Goal: Task Accomplishment & Management: Manage account settings

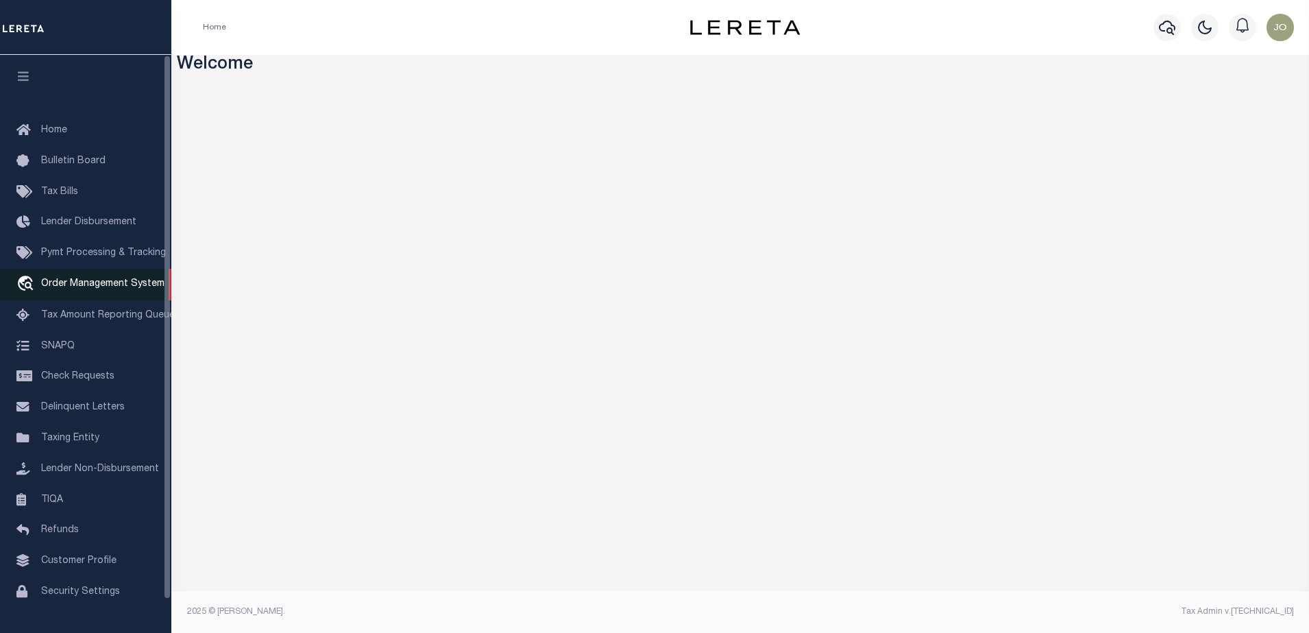
click at [88, 288] on span "Order Management System" at bounding box center [102, 284] width 123 height 10
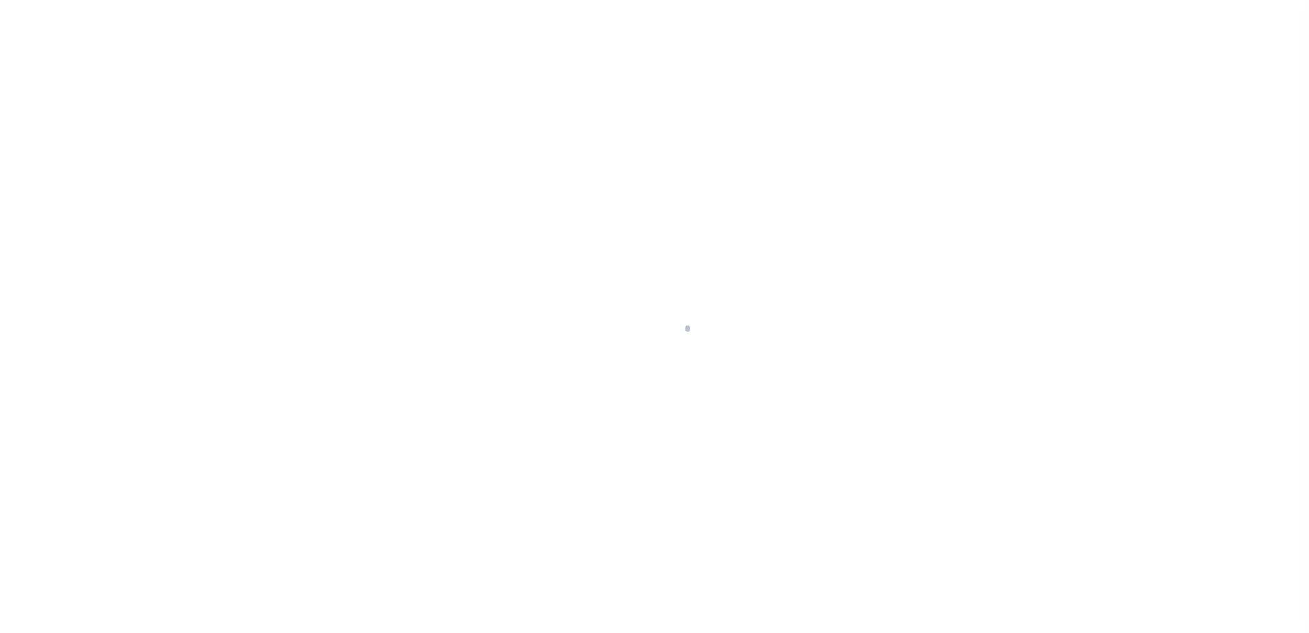
scroll to position [35, 0]
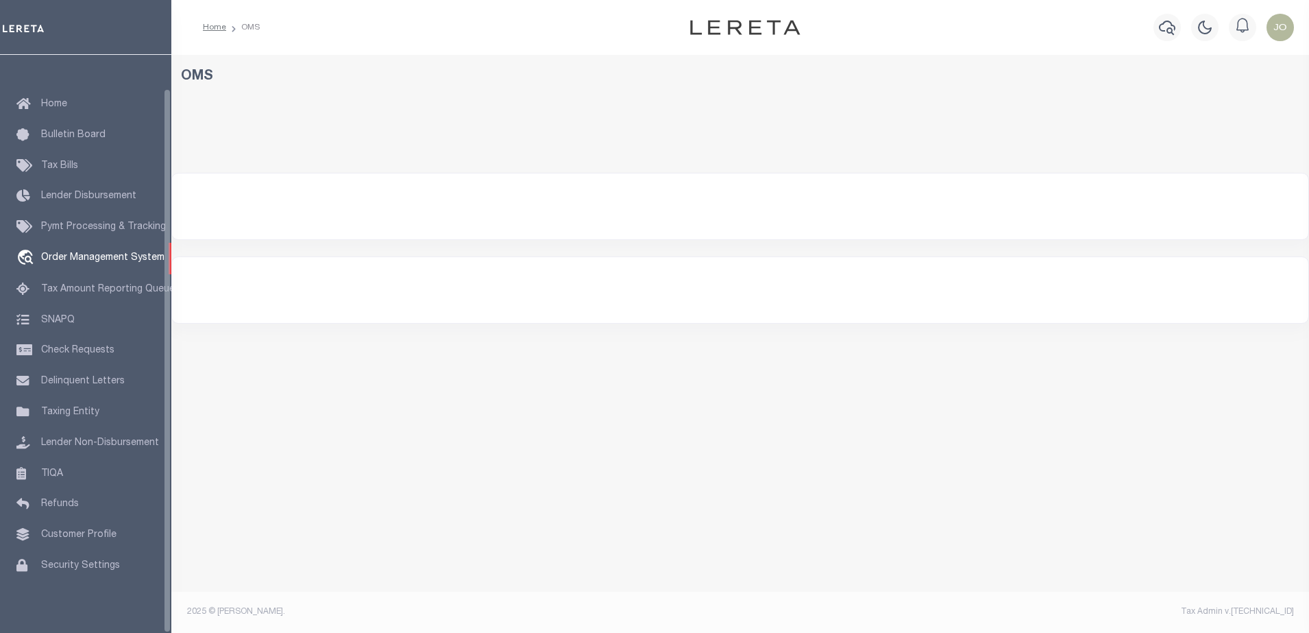
select select "200"
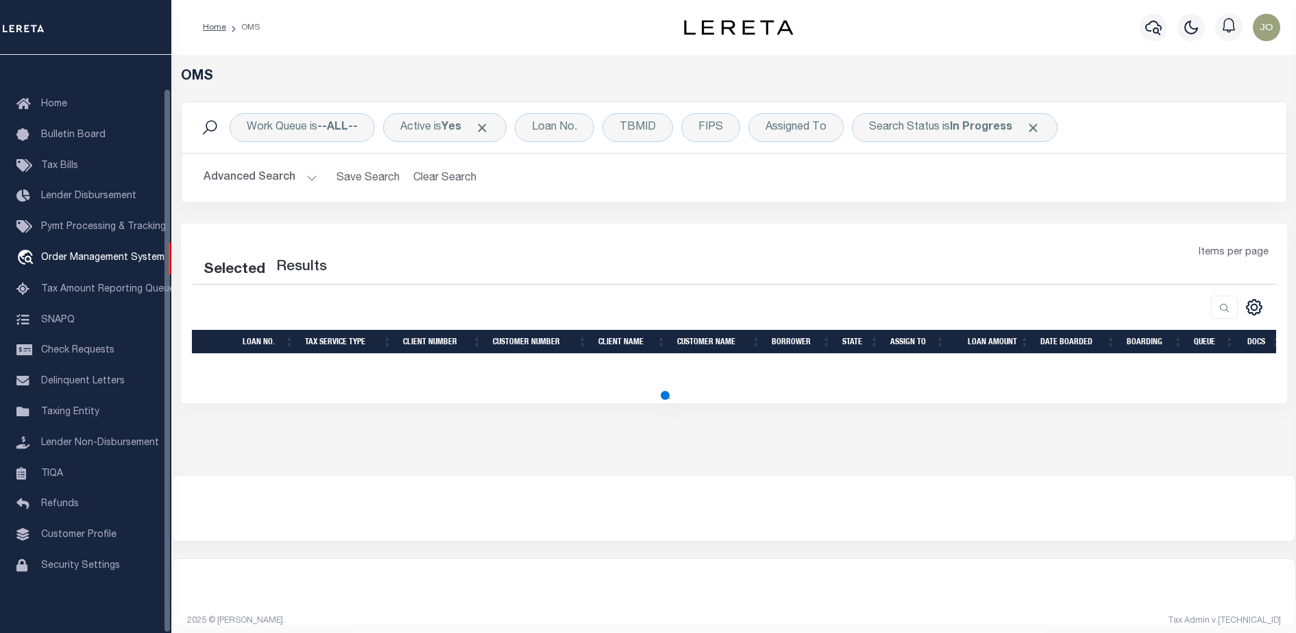
select select "200"
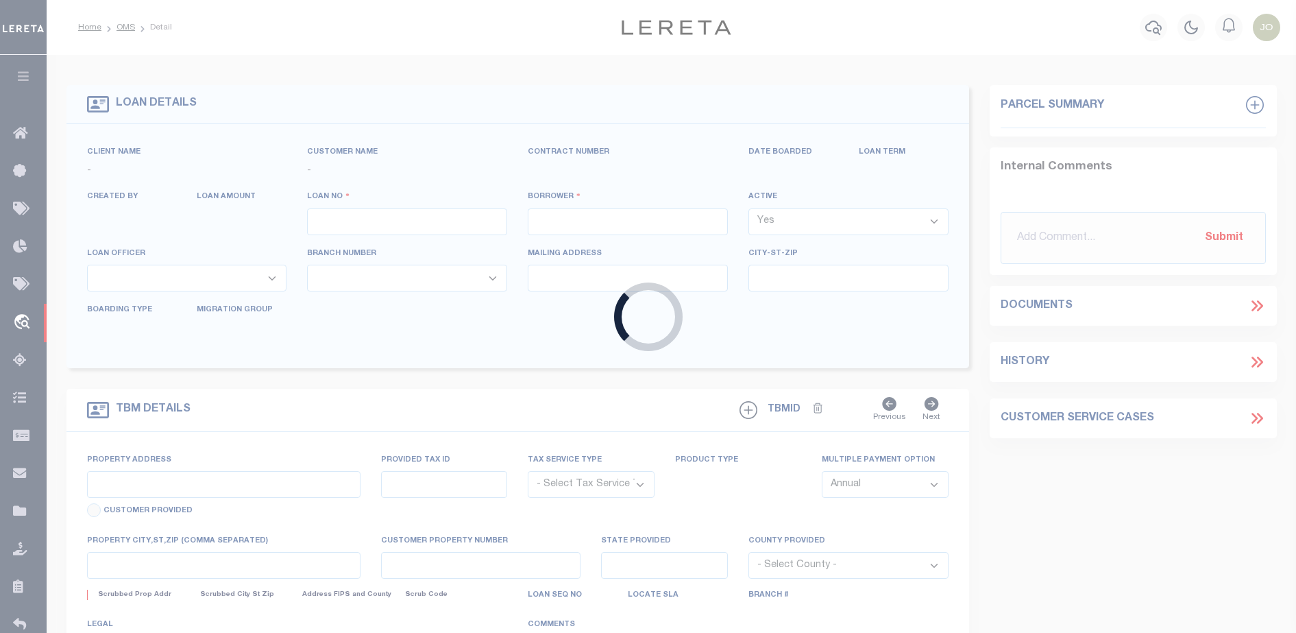
type input "714280550"
type input "BCM [GEOGRAPHIC_DATA]"
select select
type input "ATTN: [PERSON_NAME] [STREET_ADDRESS]"
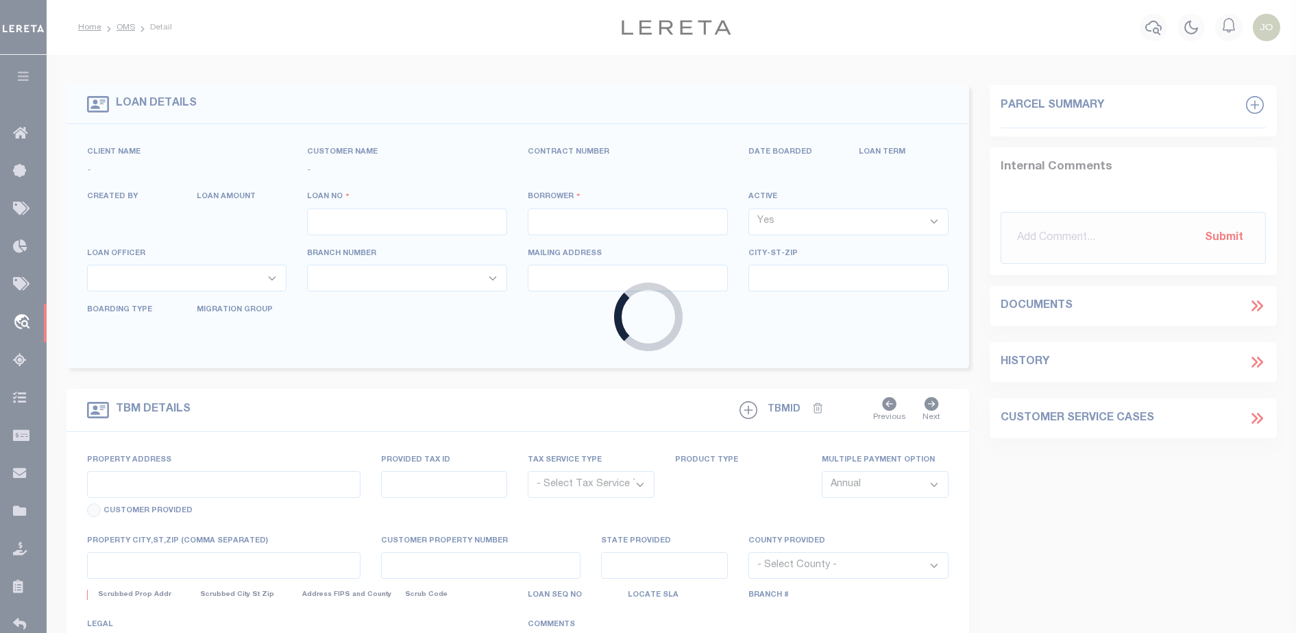
type input "[US_STATE][GEOGRAPHIC_DATA] 77591"
select select
select select "NonEscrow"
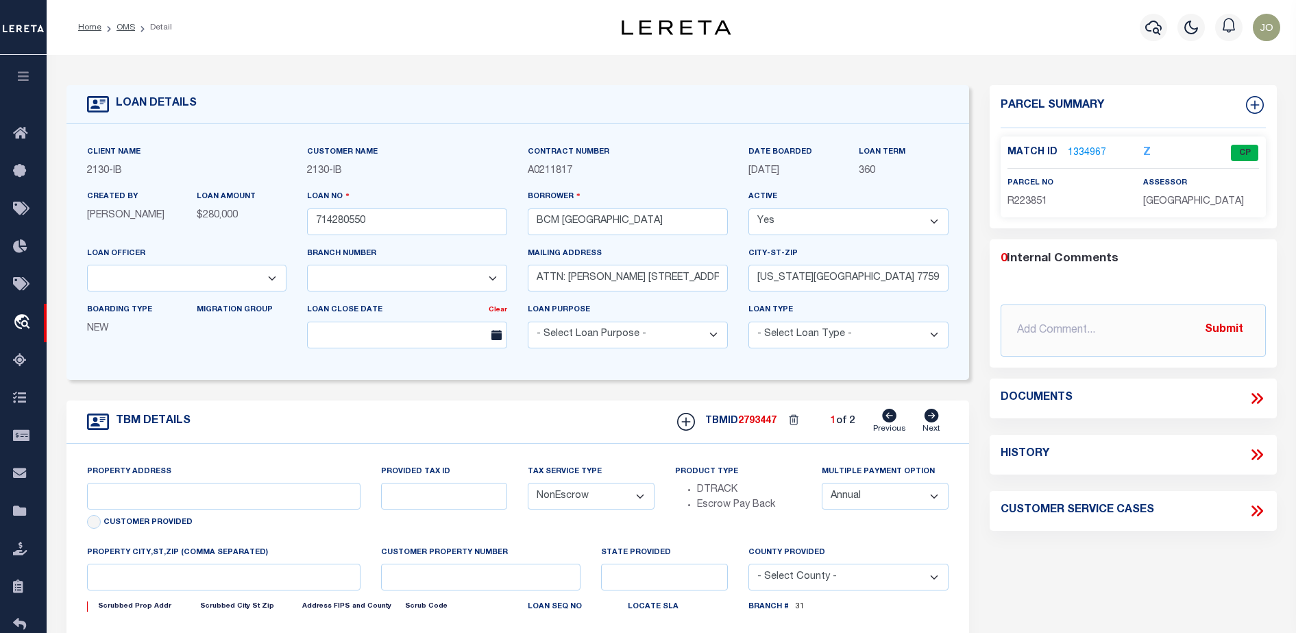
select select "2702"
type input "[STREET_ADDRESS]"
select select
type input "[US_STATE][GEOGRAPHIC_DATA] 77590"
type input "[US_STATE]"
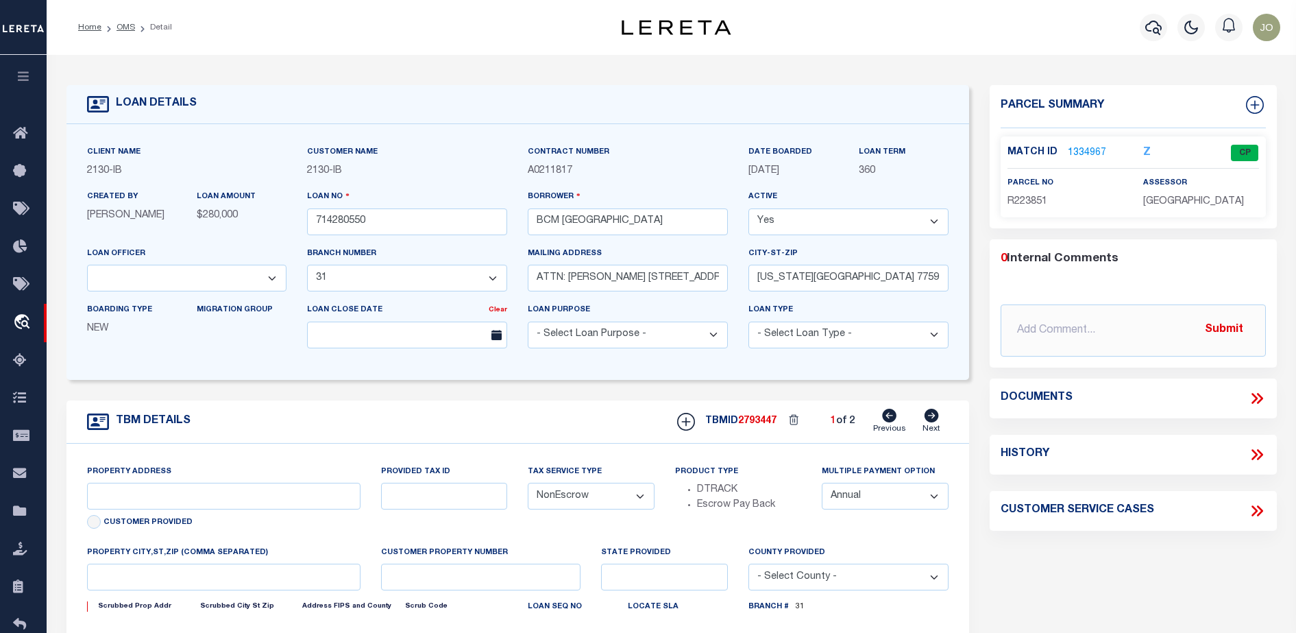
type input "[GEOGRAPHIC_DATA]"
select select
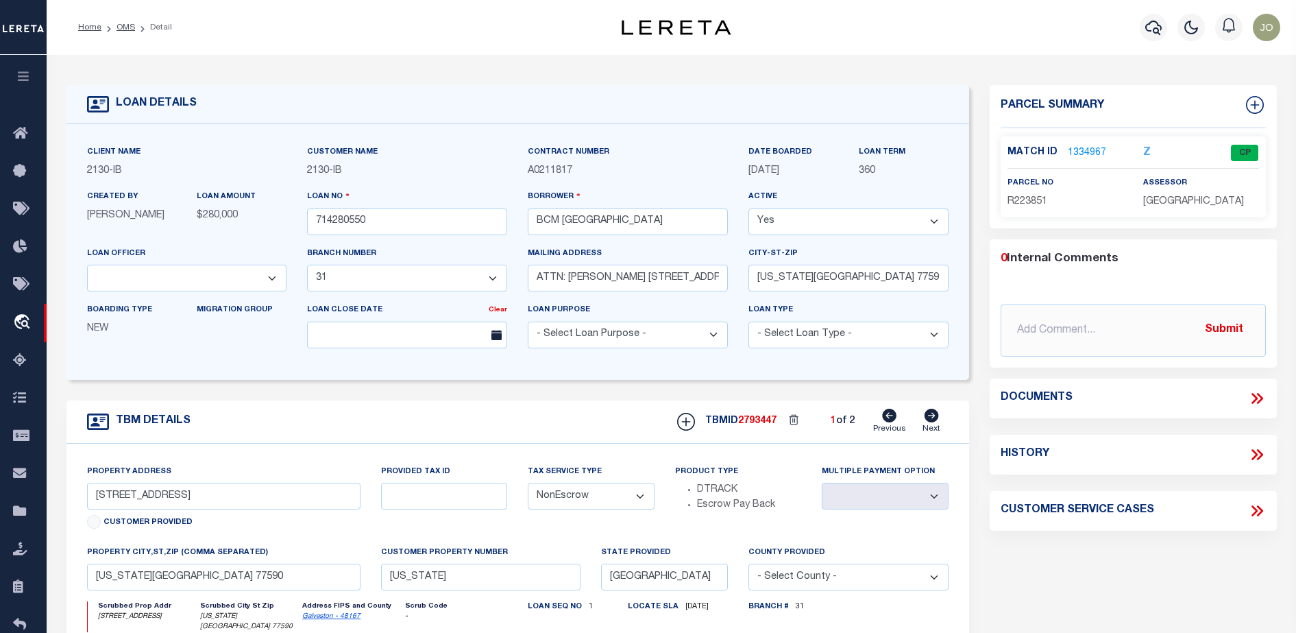
select select "7065"
click at [1260, 396] on icon at bounding box center [1259, 398] width 6 height 11
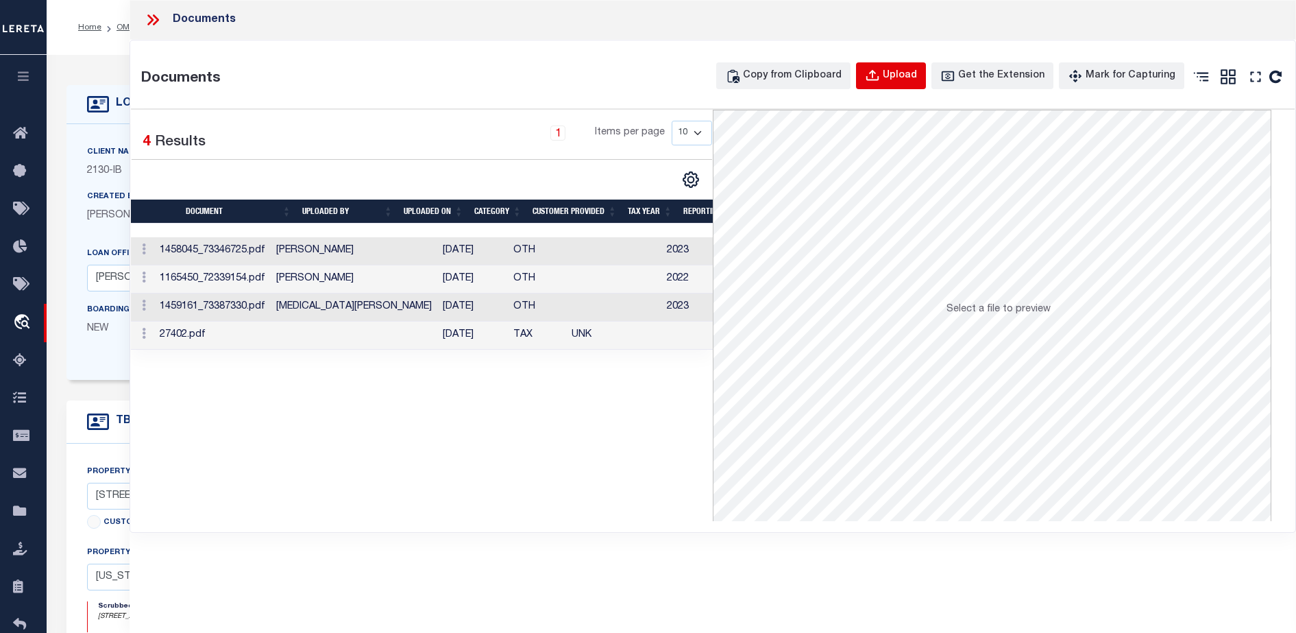
click at [920, 67] on button "Upload" at bounding box center [891, 75] width 70 height 27
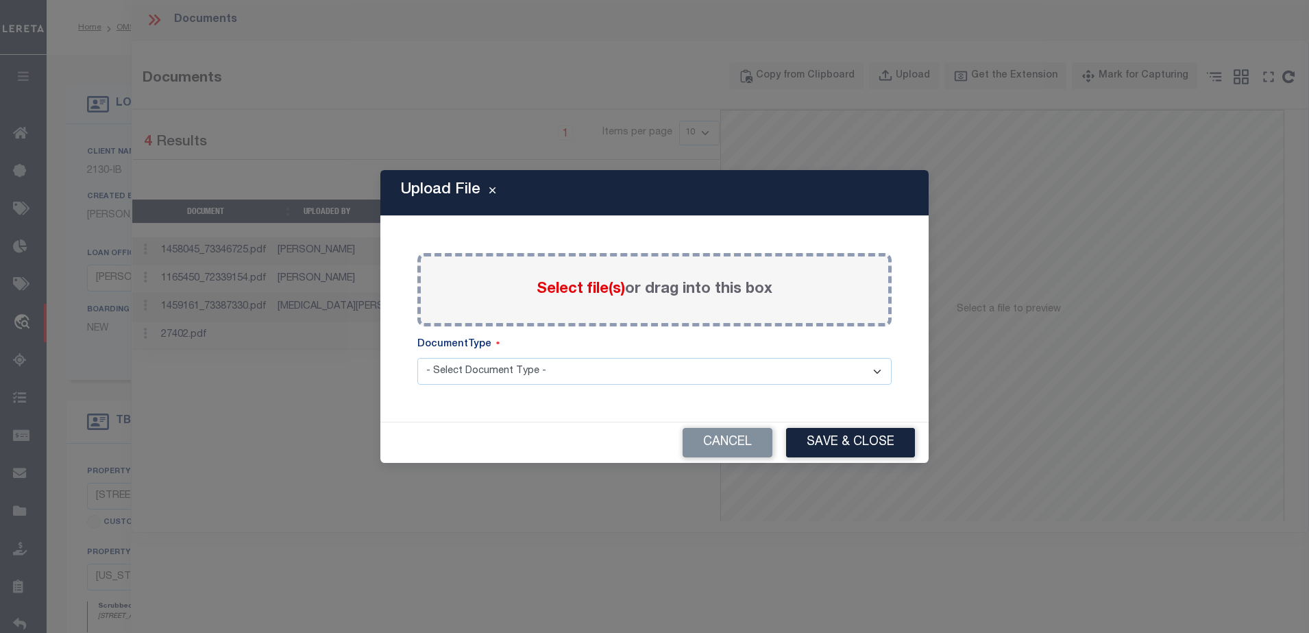
click at [556, 310] on div "Select file(s) or drag into this box" at bounding box center [654, 289] width 474 height 73
click at [565, 295] on span "Select file(s)" at bounding box center [581, 289] width 88 height 15
click at [0, 0] on input "Select file(s) or drag into this box" at bounding box center [0, 0] width 0 height 0
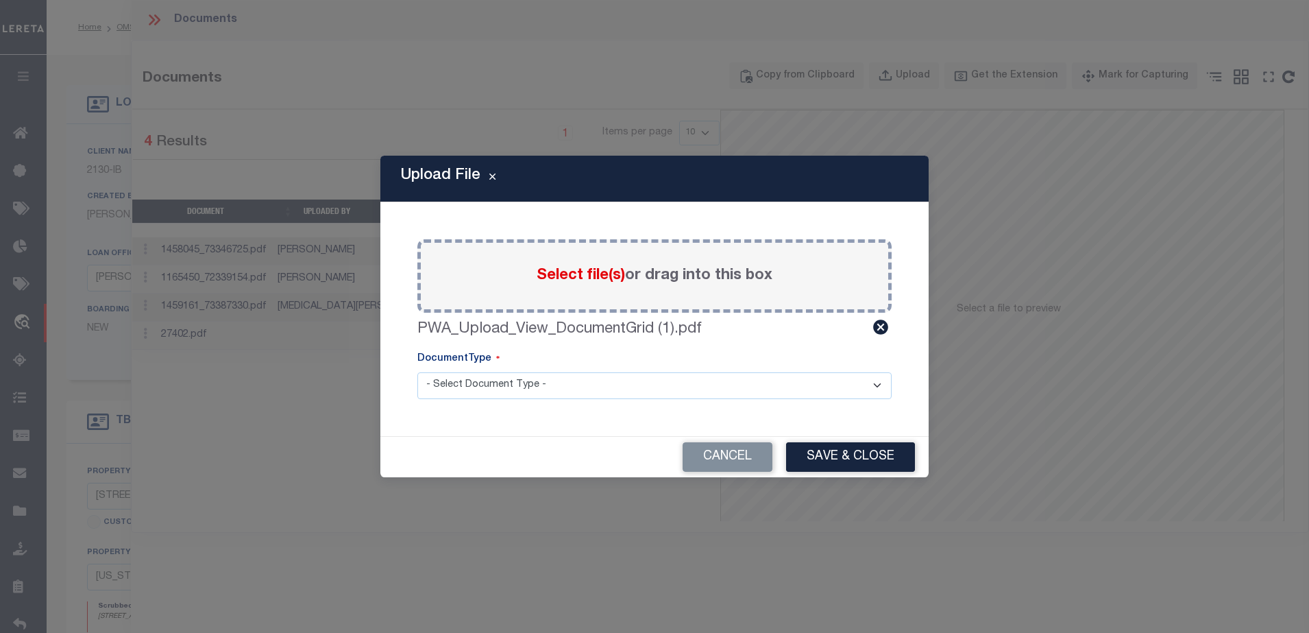
click at [820, 386] on select "- Select Document Type - LEGAL TAX SERVICE DOCUMENTS" at bounding box center [654, 385] width 474 height 27
select select "LEG"
click at [417, 372] on select "- Select Document Type - LEGAL TAX SERVICE DOCUMENTS" at bounding box center [654, 385] width 474 height 27
click at [865, 453] on button "Save & Close" at bounding box center [850, 456] width 129 height 29
